Goal: Task Accomplishment & Management: Manage account settings

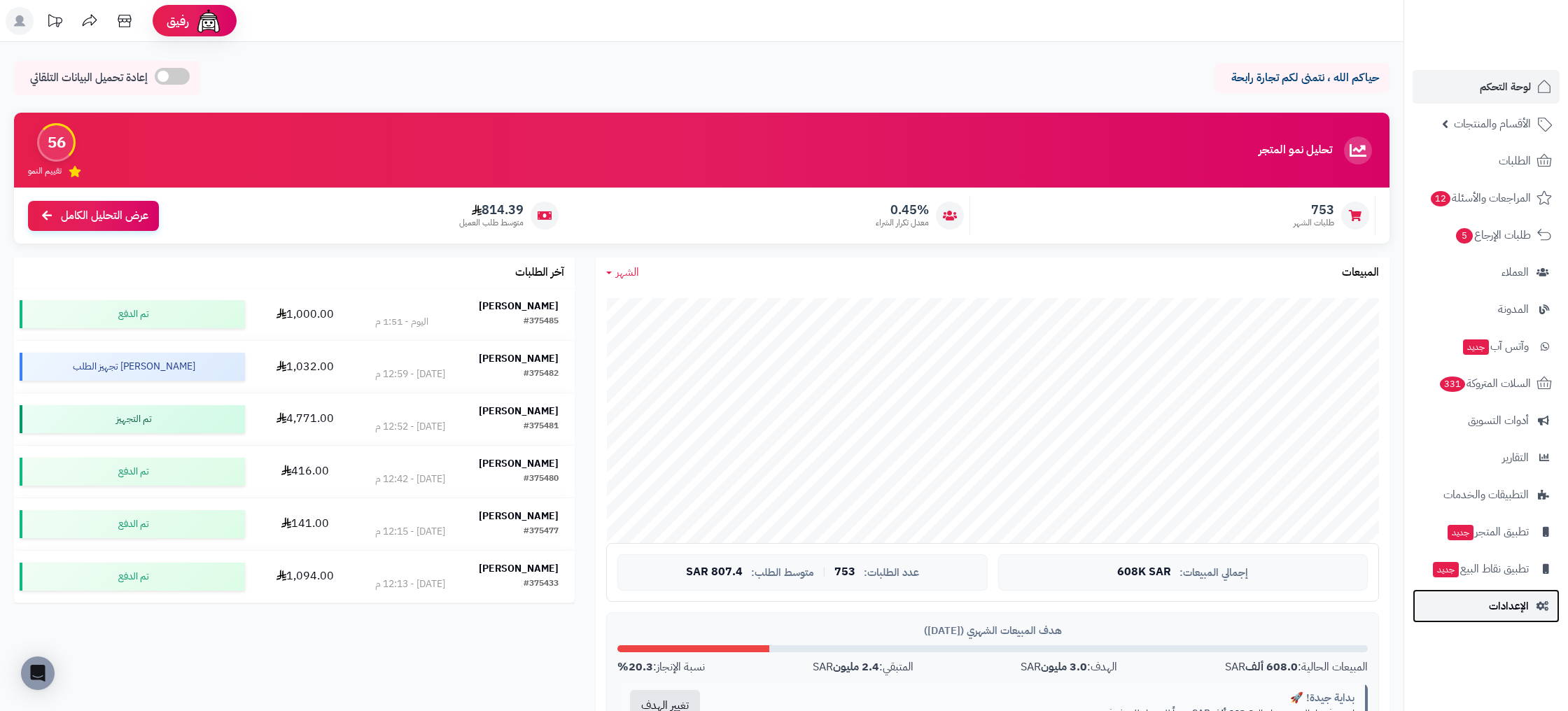
click at [1509, 600] on span "الإعدادات" at bounding box center [1509, 606] width 40 height 20
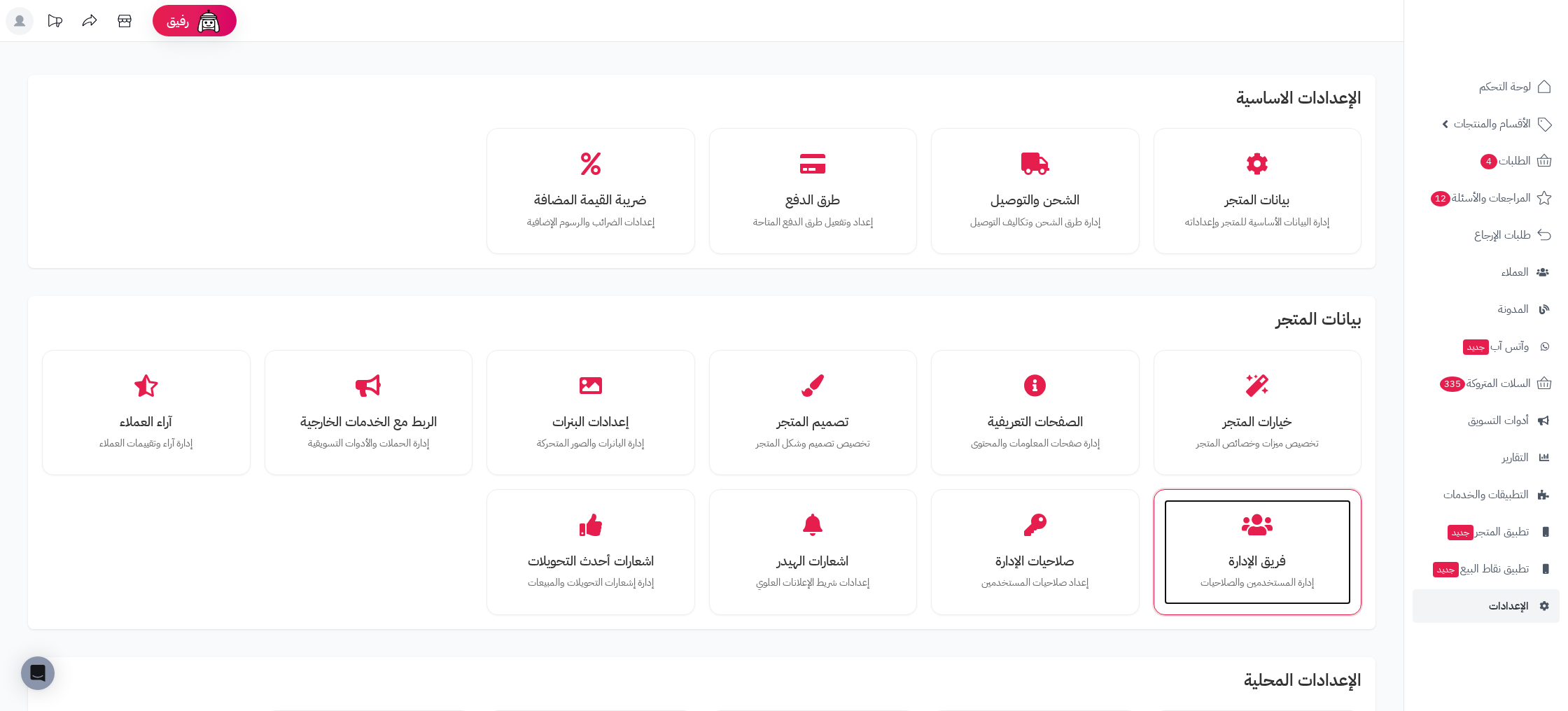
click at [1292, 511] on div "فريق الإدارة إدارة المستخدمين والصلاحيات" at bounding box center [1258, 552] width 188 height 105
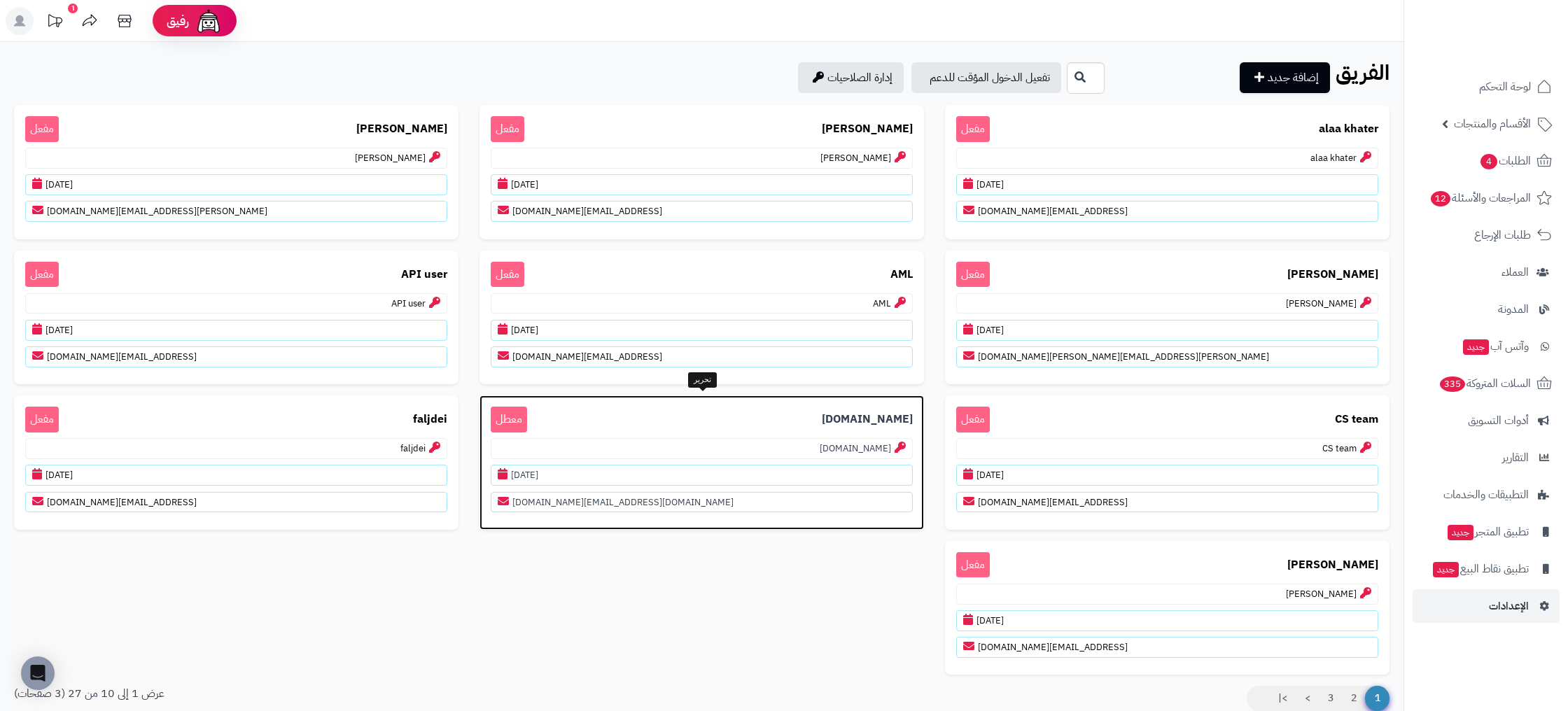
click at [760, 418] on p "data.team معطل" at bounding box center [702, 420] width 423 height 25
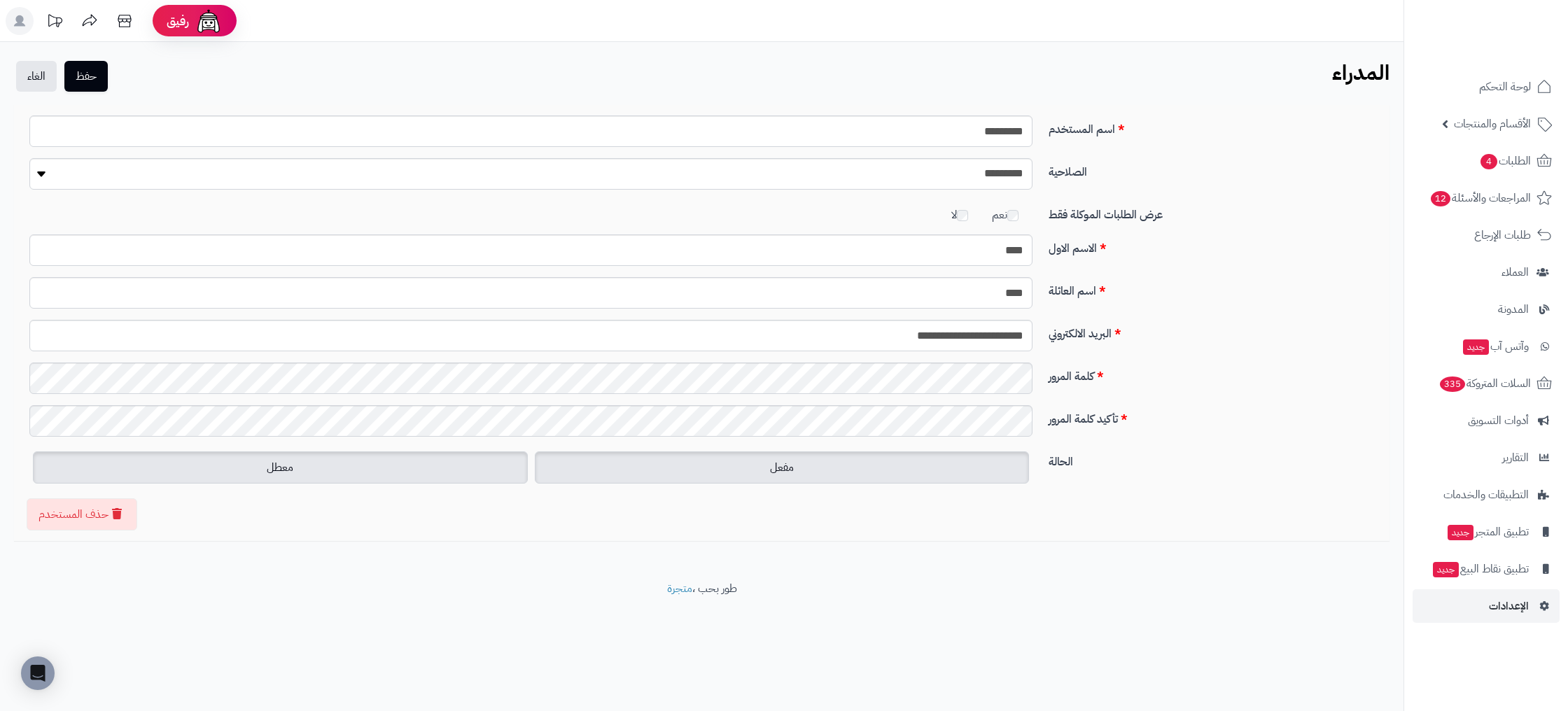
click at [807, 455] on label "مفعل" at bounding box center [783, 467] width 495 height 32
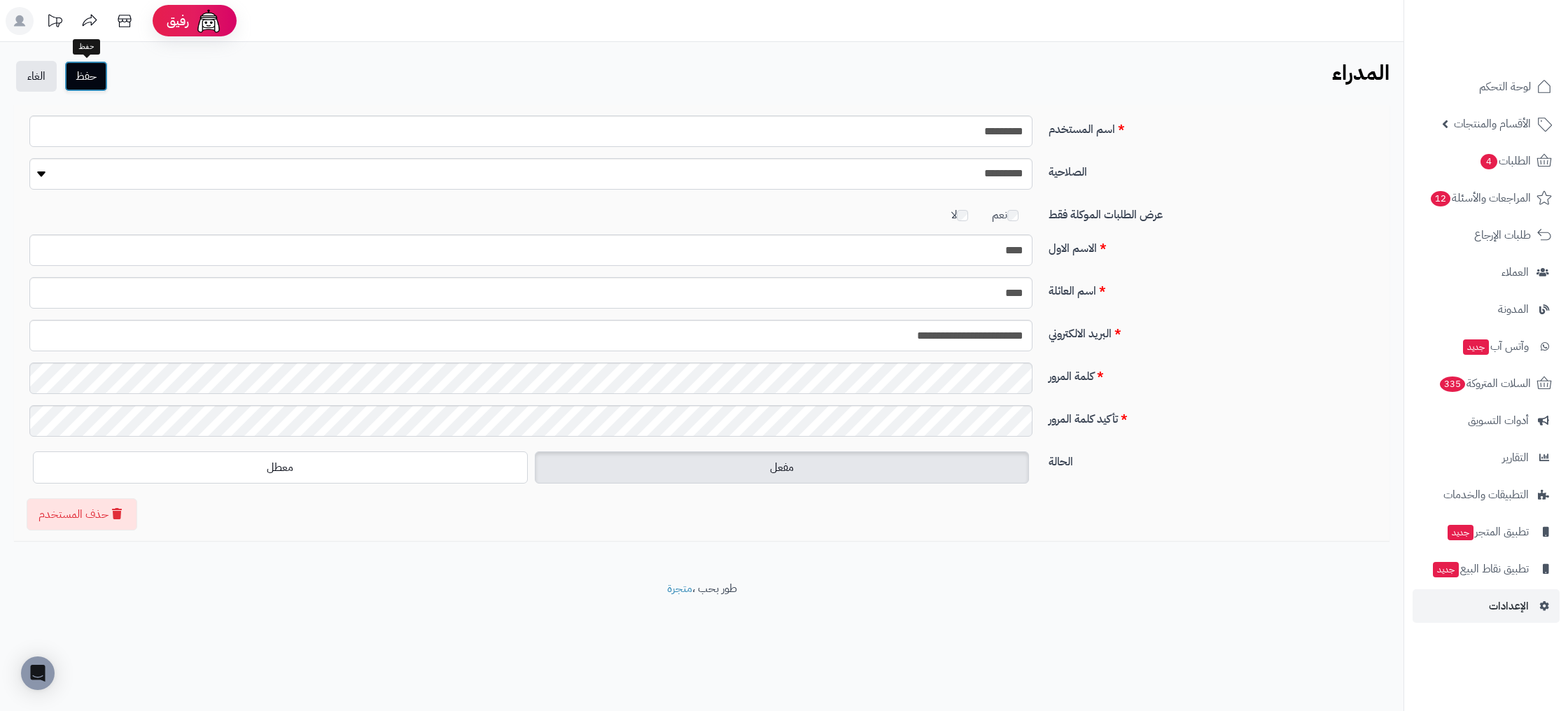
click at [93, 91] on div "حفظ الغاء" at bounding box center [62, 75] width 96 height 30
click at [103, 85] on button "حفظ" at bounding box center [86, 75] width 43 height 30
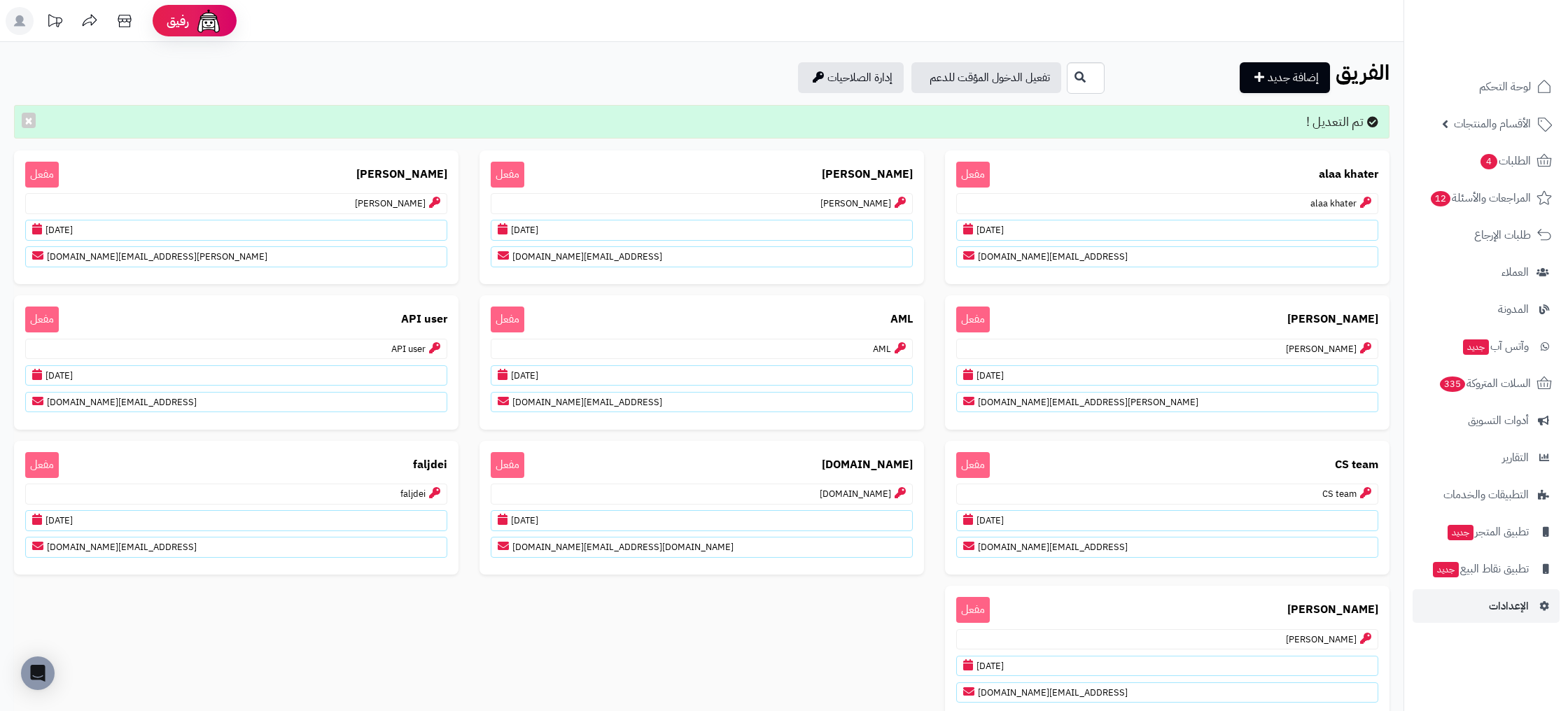
click at [759, 624] on div "alaa khater مفعل alaa khater [DATE] [EMAIL_ADDRESS][DOMAIN_NAME] abo Faisal مفع…" at bounding box center [702, 441] width 1397 height 581
click at [1405, 515] on li "تطبيق المتجر جديد" at bounding box center [1486, 532] width 163 height 33
